Goal: Navigation & Orientation: Find specific page/section

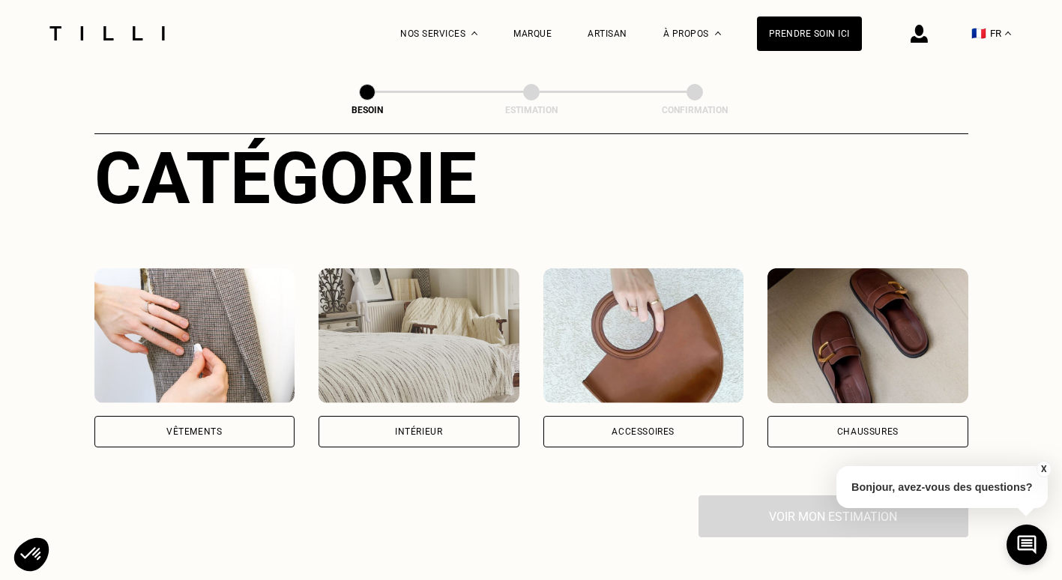
scroll to position [179, 0]
click at [214, 342] on img at bounding box center [194, 334] width 201 height 135
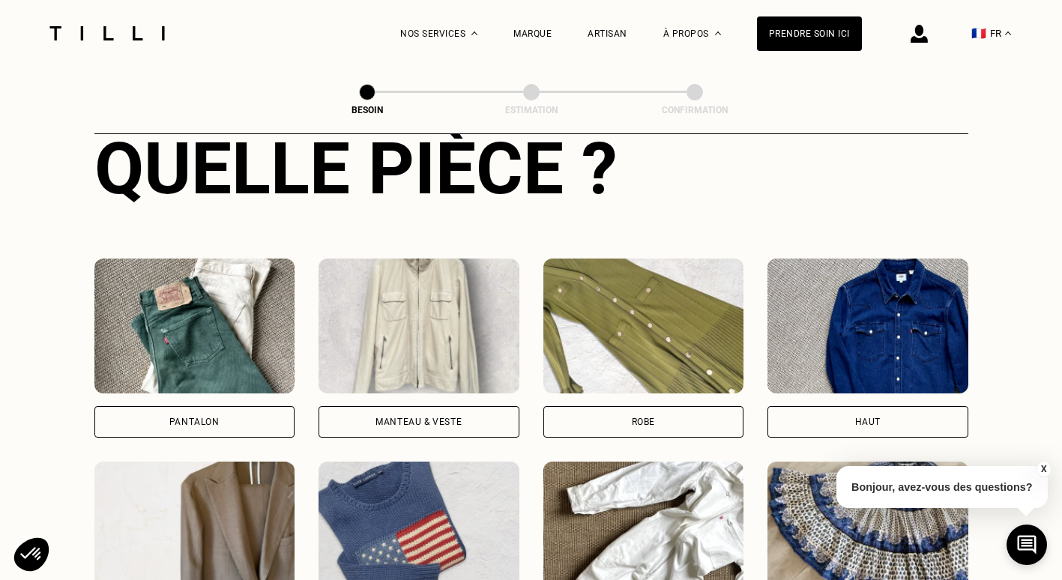
scroll to position [596, 0]
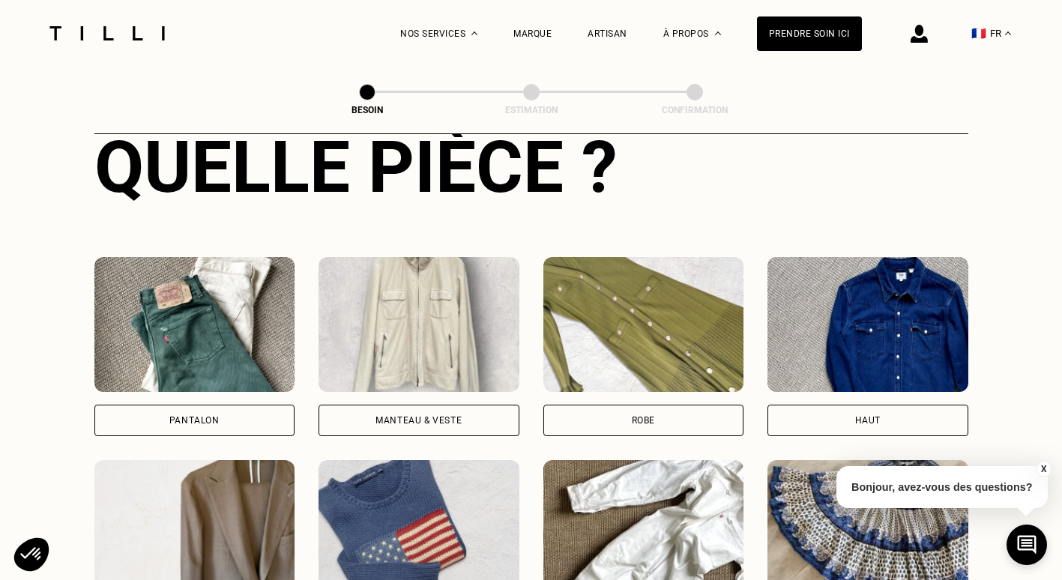
click at [416, 291] on img at bounding box center [418, 324] width 201 height 135
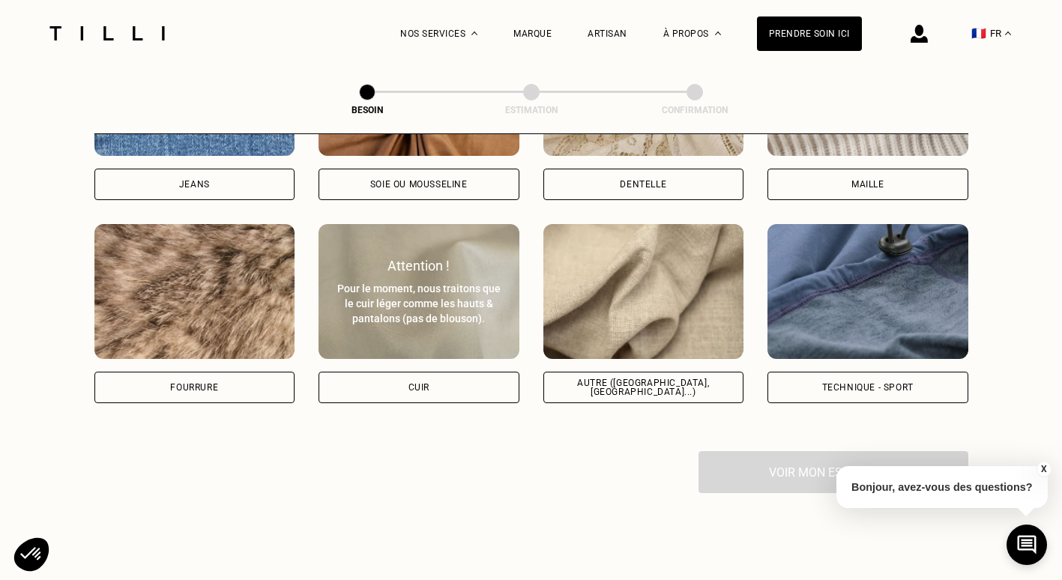
scroll to position [1744, 0]
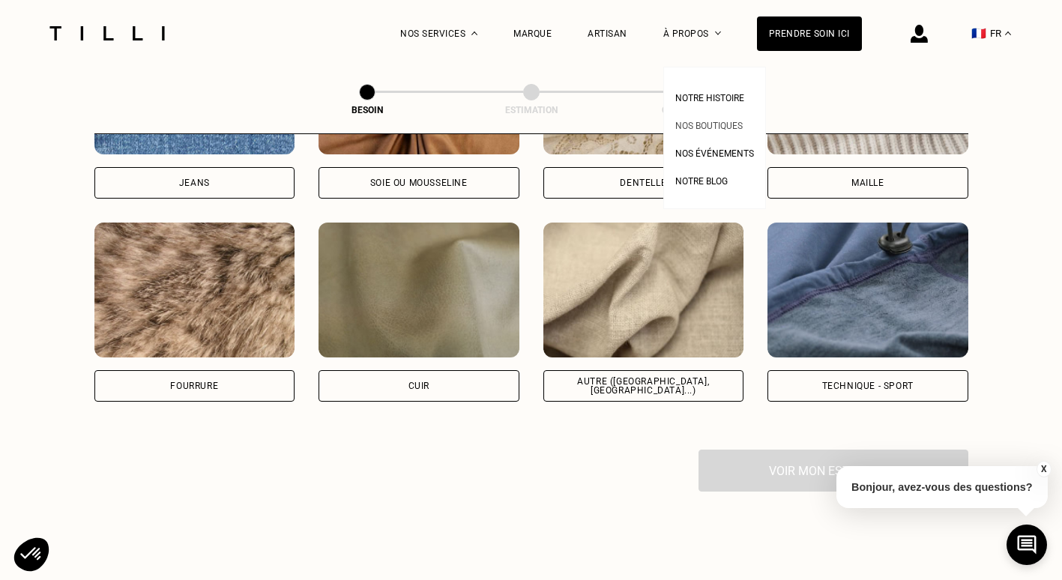
click at [707, 124] on span "Nos boutiques" at bounding box center [708, 126] width 67 height 10
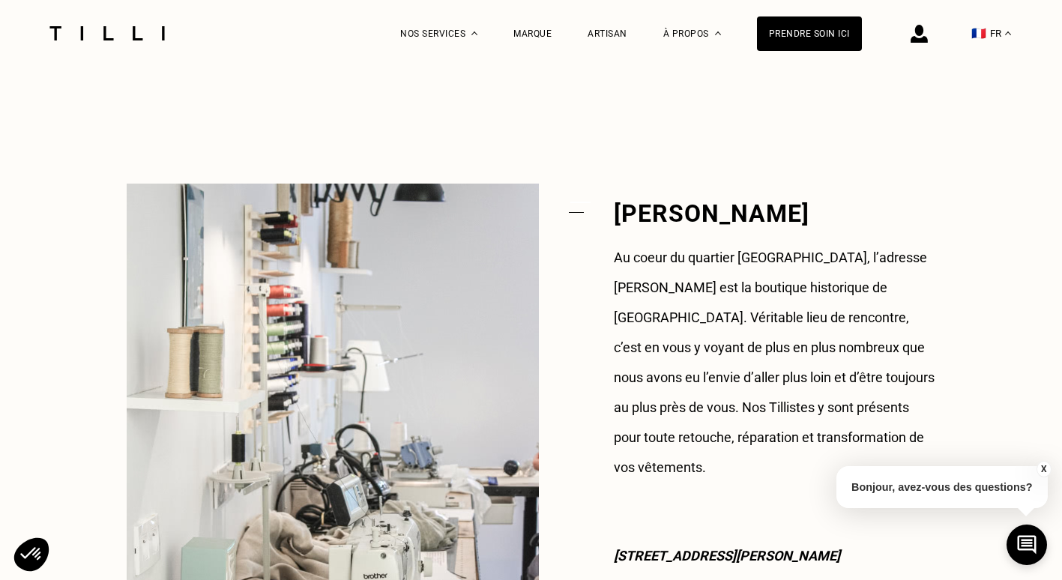
scroll to position [1071, 0]
click at [608, 34] on div "Artisan" at bounding box center [607, 33] width 40 height 10
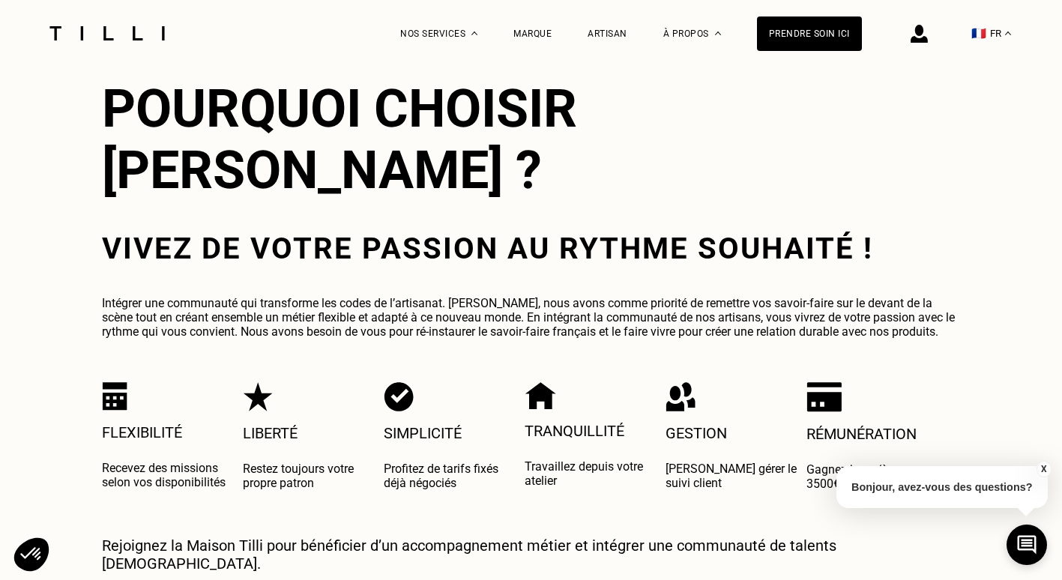
scroll to position [2575, 0]
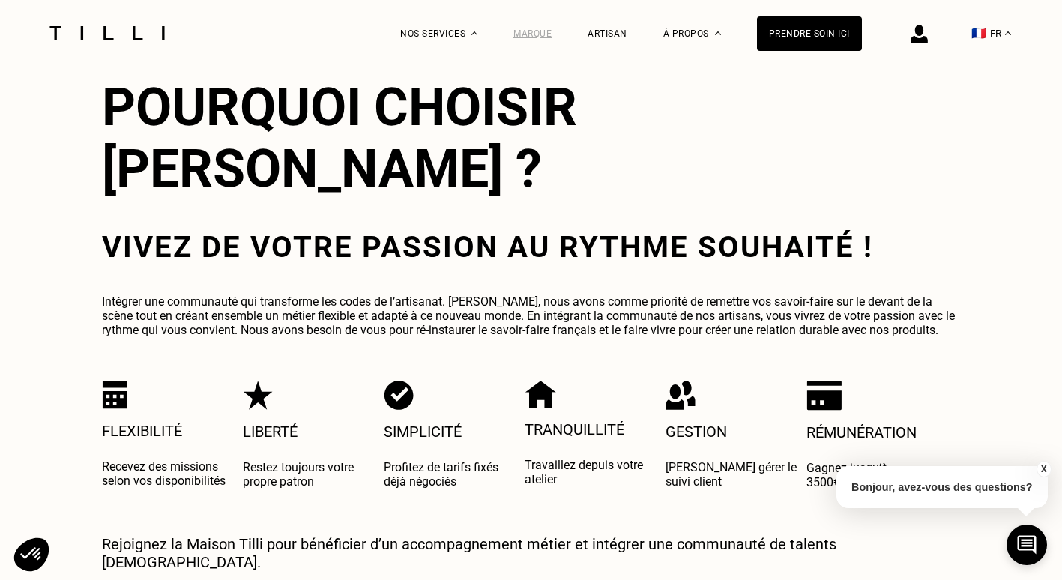
click at [542, 33] on div "Marque" at bounding box center [532, 33] width 38 height 10
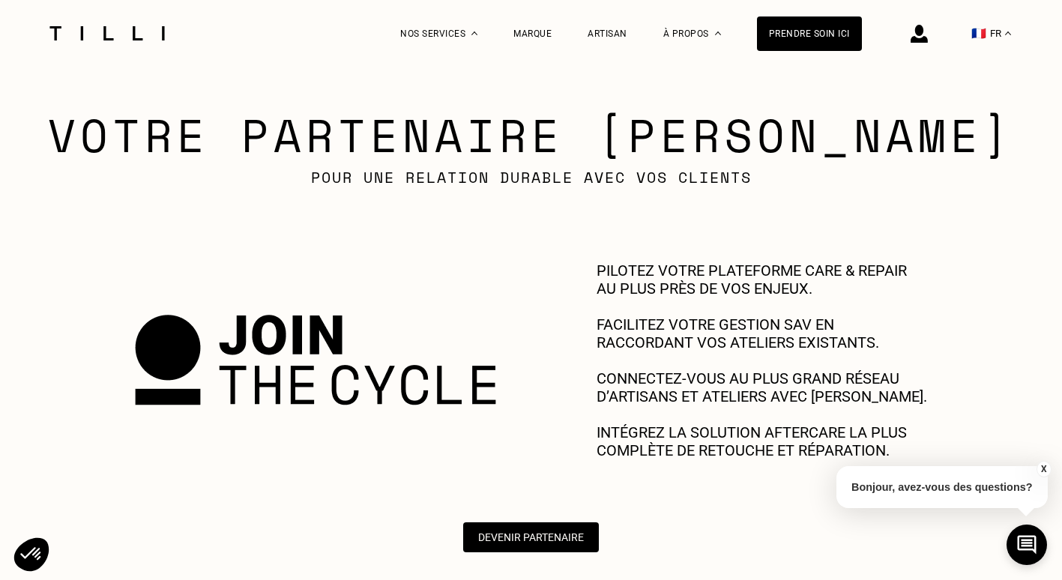
scroll to position [611, 0]
click at [795, 34] on div "Prendre soin ici" at bounding box center [809, 33] width 105 height 34
